Goal: Information Seeking & Learning: Learn about a topic

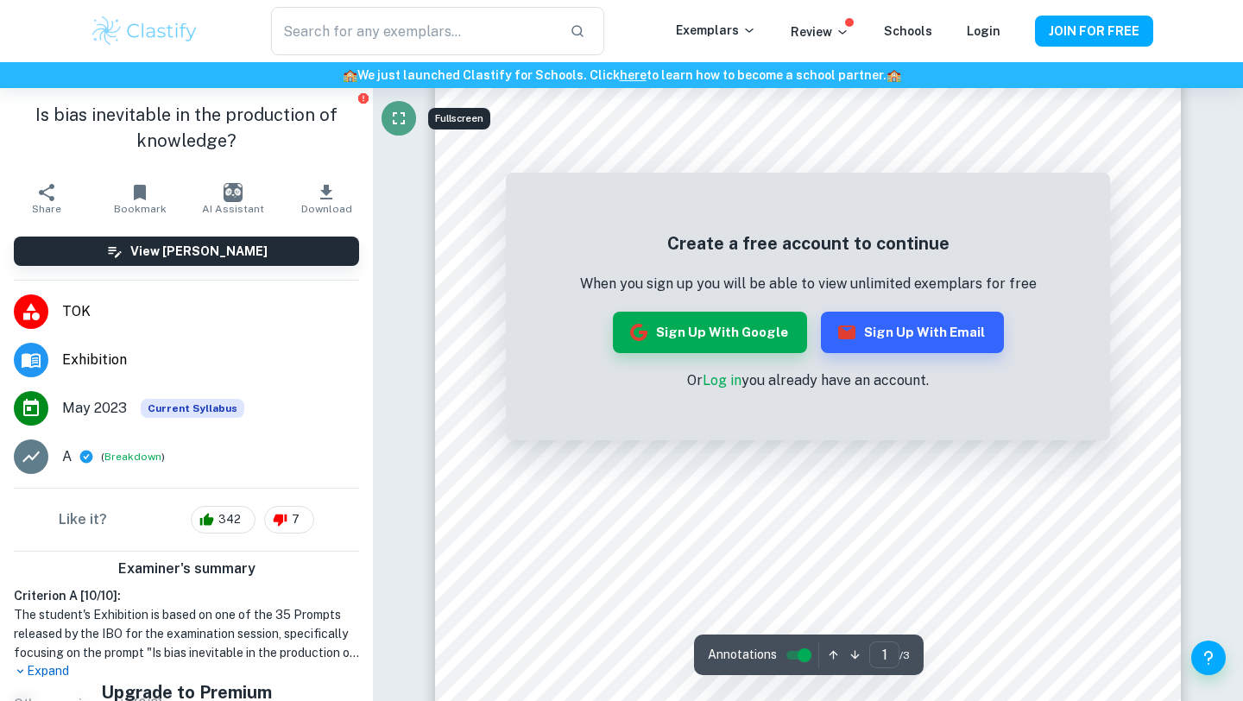
click at [404, 128] on icon "Fullscreen" at bounding box center [398, 118] width 21 height 21
